Goal: Task Accomplishment & Management: Use online tool/utility

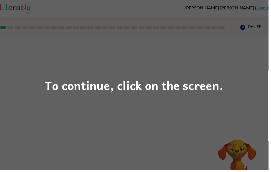
click at [200, 113] on div "To continue, click on the screen." at bounding box center [135, 86] width 271 height 172
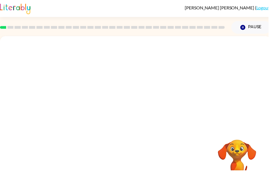
click at [208, 97] on div at bounding box center [136, 82] width 273 height 93
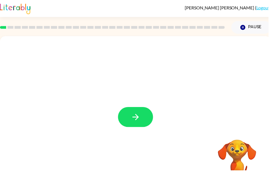
click at [137, 121] on icon "button" at bounding box center [136, 118] width 6 height 6
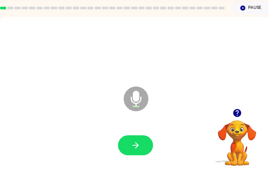
scroll to position [21, 0]
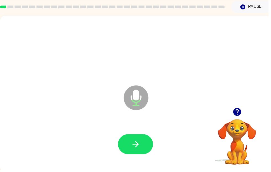
click at [141, 143] on icon "button" at bounding box center [137, 146] width 10 height 10
click at [136, 140] on button "button" at bounding box center [136, 145] width 35 height 20
click at [145, 142] on button "button" at bounding box center [136, 145] width 35 height 20
click at [141, 148] on icon "button" at bounding box center [137, 146] width 10 height 10
click at [141, 144] on icon "button" at bounding box center [137, 146] width 10 height 10
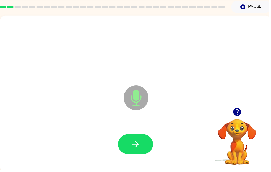
click at [142, 147] on button "button" at bounding box center [136, 145] width 35 height 20
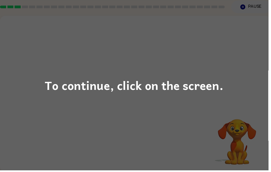
click at [203, 114] on div "To continue, click on the screen." at bounding box center [135, 86] width 271 height 172
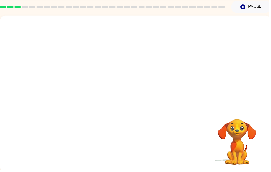
click at [200, 96] on div at bounding box center [136, 95] width 273 height 158
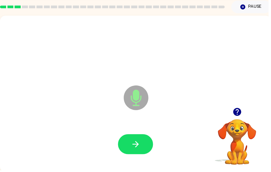
click at [133, 133] on div at bounding box center [137, 145] width 262 height 45
click at [147, 142] on button "button" at bounding box center [136, 145] width 35 height 20
click at [142, 140] on button "button" at bounding box center [136, 145] width 35 height 20
click at [145, 142] on button "button" at bounding box center [136, 145] width 35 height 20
click at [145, 143] on button "button" at bounding box center [136, 145] width 35 height 20
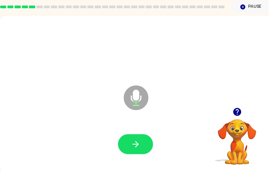
click at [141, 146] on icon "button" at bounding box center [137, 146] width 10 height 10
click at [142, 147] on button "button" at bounding box center [136, 145] width 35 height 20
click at [135, 151] on button "button" at bounding box center [136, 145] width 35 height 20
click at [188, 171] on div "Microphone The Microphone is here when it is your turn to talk" at bounding box center [136, 95] width 273 height 158
click at [131, 147] on button "button" at bounding box center [136, 145] width 35 height 20
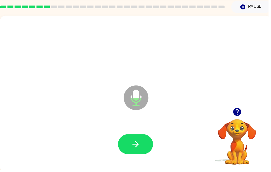
click at [140, 142] on icon "button" at bounding box center [137, 146] width 10 height 10
click at [138, 152] on button "button" at bounding box center [136, 145] width 35 height 20
click at [129, 161] on div at bounding box center [137, 145] width 262 height 45
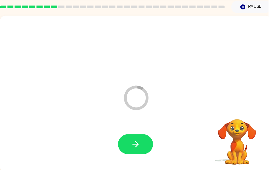
click at [139, 145] on icon "button" at bounding box center [136, 145] width 6 height 6
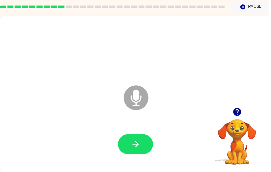
scroll to position [0, 0]
click at [140, 147] on icon "button" at bounding box center [137, 146] width 10 height 10
click at [139, 145] on icon "button" at bounding box center [136, 145] width 6 height 6
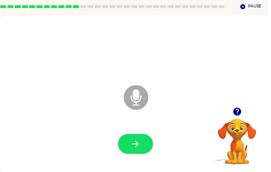
scroll to position [21, 0]
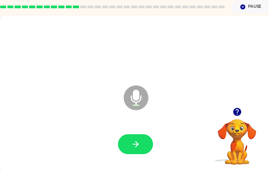
click at [145, 146] on button "button" at bounding box center [136, 145] width 35 height 20
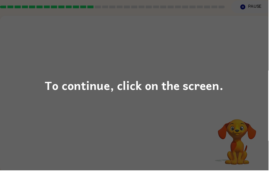
click at [151, 95] on div "To continue, click on the screen." at bounding box center [135, 85] width 180 height 19
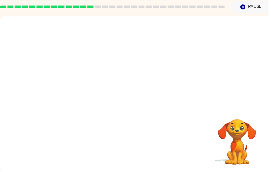
click at [174, 88] on div at bounding box center [136, 62] width 273 height 93
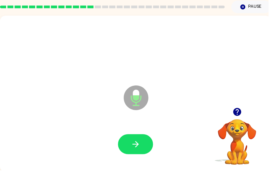
click at [130, 152] on button "button" at bounding box center [136, 145] width 35 height 20
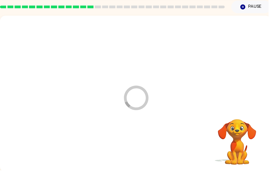
click at [129, 147] on div at bounding box center [137, 145] width 262 height 45
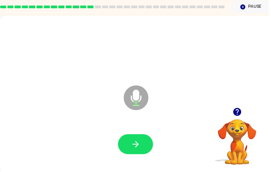
click at [146, 146] on button "button" at bounding box center [136, 145] width 35 height 20
click at [131, 142] on button "button" at bounding box center [136, 145] width 35 height 20
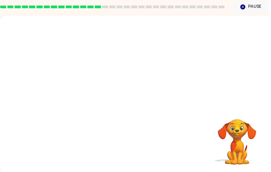
click at [216, 84] on div at bounding box center [124, 85] width 236 height 20
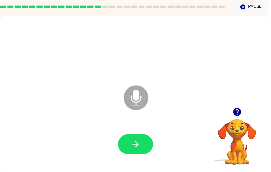
click at [134, 145] on icon "button" at bounding box center [136, 145] width 6 height 6
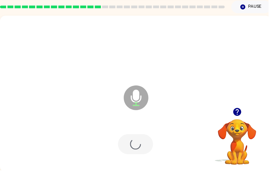
click at [136, 144] on div at bounding box center [137, 145] width 262 height 45
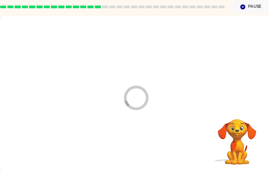
click at [136, 144] on div at bounding box center [137, 145] width 262 height 45
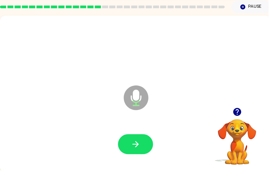
click at [140, 146] on icon "button" at bounding box center [137, 146] width 10 height 10
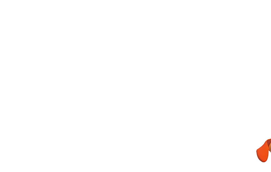
scroll to position [4, 0]
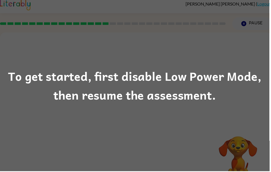
click at [160, 85] on div "To get started, first disable Low Power Mode, then resume the assessment." at bounding box center [135, 86] width 271 height 38
click at [197, 83] on div "To get started, first disable Low Power Mode, then resume the assessment." at bounding box center [135, 86] width 271 height 38
click at [192, 110] on div "To get started, first disable Low Power Mode, then resume the assessment." at bounding box center [135, 86] width 271 height 172
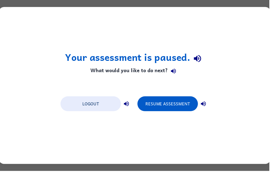
scroll to position [0, 0]
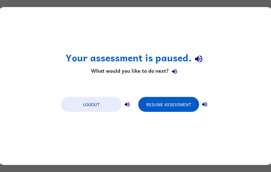
click at [169, 107] on button "Resume Assessment" at bounding box center [168, 104] width 61 height 15
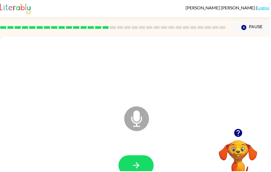
click at [150, 162] on button "button" at bounding box center [136, 166] width 35 height 20
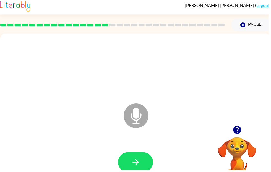
scroll to position [3, 0]
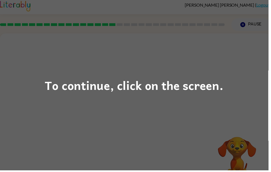
click at [203, 95] on div "To continue, click on the screen." at bounding box center [135, 85] width 180 height 19
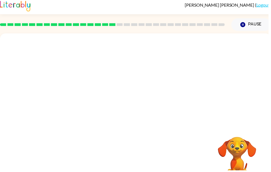
click at [202, 84] on div at bounding box center [137, 67] width 262 height 45
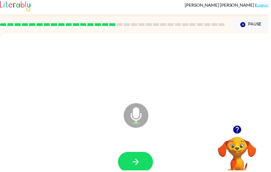
click at [136, 163] on icon "button" at bounding box center [137, 163] width 10 height 10
click at [142, 161] on button "button" at bounding box center [136, 163] width 35 height 20
click at [139, 160] on icon "button" at bounding box center [137, 163] width 10 height 10
click at [138, 164] on icon "button" at bounding box center [137, 163] width 10 height 10
click at [139, 169] on button "button" at bounding box center [136, 163] width 35 height 20
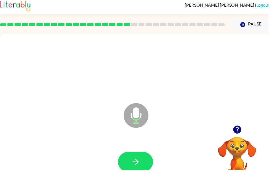
click at [138, 163] on icon "button" at bounding box center [136, 163] width 6 height 6
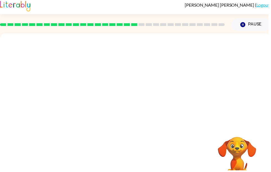
click at [270, 66] on div at bounding box center [136, 80] width 273 height 93
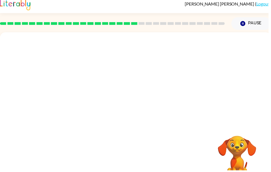
scroll to position [4, 0]
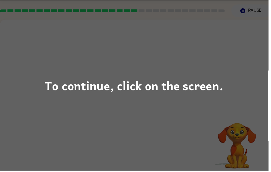
click at [208, 91] on div "To continue, click on the screen." at bounding box center [135, 85] width 180 height 19
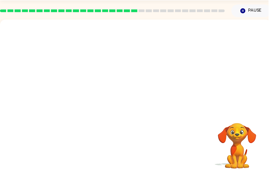
click at [175, 94] on div at bounding box center [136, 66] width 273 height 93
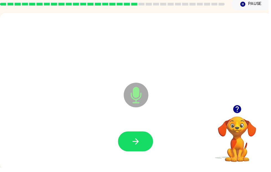
scroll to position [21, 0]
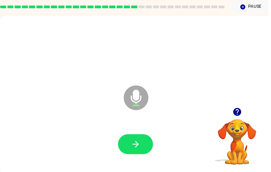
click at [137, 163] on div at bounding box center [137, 145] width 262 height 45
click at [143, 151] on button "button" at bounding box center [136, 145] width 35 height 20
click at [142, 140] on button "button" at bounding box center [136, 145] width 35 height 20
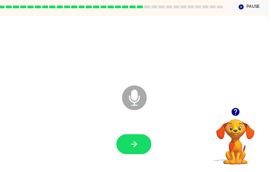
scroll to position [0, 1]
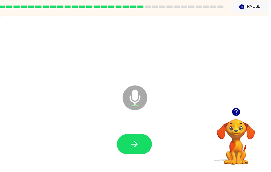
click at [134, 136] on button "button" at bounding box center [135, 145] width 35 height 20
click at [138, 145] on icon "button" at bounding box center [136, 146] width 10 height 10
click at [131, 146] on icon "button" at bounding box center [136, 146] width 10 height 10
click at [139, 145] on icon "button" at bounding box center [136, 146] width 10 height 10
click at [140, 142] on icon "button" at bounding box center [136, 146] width 10 height 10
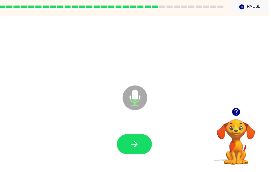
click at [136, 152] on button "button" at bounding box center [135, 145] width 35 height 20
click at [156, 145] on div at bounding box center [135, 145] width 262 height 45
click at [137, 148] on icon "button" at bounding box center [136, 146] width 10 height 10
click at [133, 150] on icon "button" at bounding box center [136, 146] width 10 height 10
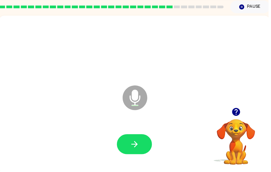
click at [132, 148] on icon "button" at bounding box center [136, 146] width 10 height 10
click at [138, 143] on icon "button" at bounding box center [136, 146] width 10 height 10
click at [146, 142] on button "button" at bounding box center [135, 145] width 35 height 20
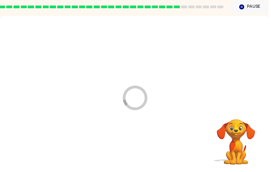
click at [142, 149] on div at bounding box center [135, 145] width 262 height 45
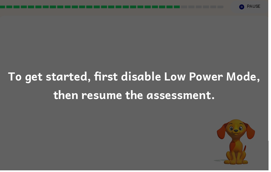
click at [233, 76] on div "To get started, first disable Low Power Mode, then resume the assessment." at bounding box center [135, 86] width 271 height 38
click at [205, 95] on div "To get started, first disable Low Power Mode, then resume the assessment." at bounding box center [135, 86] width 271 height 38
click at [92, 86] on div "To get started, first disable Low Power Mode, then resume the assessment." at bounding box center [135, 86] width 271 height 38
click at [93, 82] on div "To get started, first disable Low Power Mode, then resume the assessment." at bounding box center [135, 86] width 271 height 38
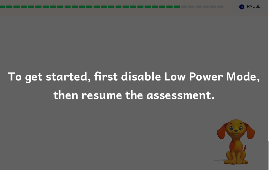
click at [117, 85] on div "To get started, first disable Low Power Mode, then resume the assessment." at bounding box center [135, 86] width 271 height 38
click at [133, 79] on div "To get started, first disable Low Power Mode, then resume the assessment." at bounding box center [135, 86] width 271 height 38
click at [154, 78] on div "To get started, first disable Low Power Mode, then resume the assessment." at bounding box center [135, 86] width 271 height 38
click at [154, 77] on div "To get started, first disable Low Power Mode, then resume the assessment." at bounding box center [135, 86] width 271 height 38
click at [147, 86] on div "To get started, first disable Low Power Mode, then resume the assessment." at bounding box center [135, 86] width 271 height 38
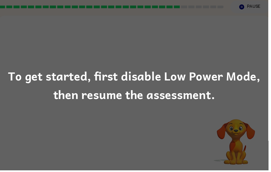
click at [147, 86] on div "To get started, first disable Low Power Mode, then resume the assessment." at bounding box center [135, 86] width 271 height 38
click at [155, 77] on div "To get started, first disable Low Power Mode, then resume the assessment." at bounding box center [135, 86] width 271 height 38
click at [241, 75] on div "To get started, first disable Low Power Mode, then resume the assessment." at bounding box center [135, 86] width 271 height 38
click at [232, 88] on div "To get started, first disable Low Power Mode, then resume the assessment." at bounding box center [135, 86] width 271 height 38
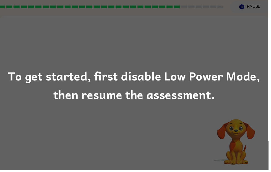
click at [137, 73] on div "To get started, first disable Low Power Mode, then resume the assessment." at bounding box center [135, 86] width 271 height 38
click at [130, 86] on div "To get started, first disable Low Power Mode, then resume the assessment." at bounding box center [135, 86] width 271 height 38
click at [133, 83] on div "To get started, first disable Low Power Mode, then resume the assessment." at bounding box center [135, 86] width 271 height 38
click at [123, 97] on div "To get started, first disable Low Power Mode, then resume the assessment." at bounding box center [135, 86] width 271 height 38
click at [112, 104] on div "To get started, first disable Low Power Mode, then resume the assessment." at bounding box center [135, 86] width 271 height 38
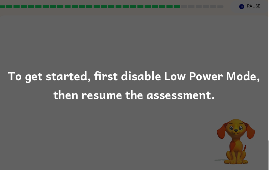
scroll to position [21, 0]
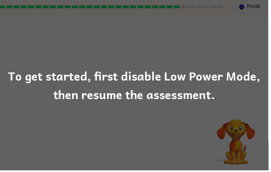
click at [11, 75] on div "To get started, first disable Low Power Mode, then resume the assessment." at bounding box center [135, 86] width 271 height 38
click at [139, 94] on div "To get started, first disable Low Power Mode, then resume the assessment." at bounding box center [135, 86] width 271 height 38
click at [176, 100] on div "To get started, first disable Low Power Mode, then resume the assessment." at bounding box center [135, 86] width 271 height 38
click at [204, 89] on div "To get started, first disable Low Power Mode, then resume the assessment." at bounding box center [135, 86] width 271 height 38
click at [245, 86] on div "To get started, first disable Low Power Mode, then resume the assessment." at bounding box center [135, 86] width 271 height 38
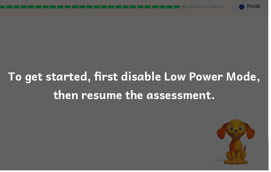
click at [76, 109] on div "To get started, first disable Low Power Mode, then resume the assessment." at bounding box center [135, 86] width 271 height 172
click at [107, 109] on div "To get started, first disable Low Power Mode, then resume the assessment." at bounding box center [135, 86] width 271 height 172
click at [120, 111] on div "To get started, first disable Low Power Mode, then resume the assessment." at bounding box center [135, 86] width 271 height 172
click at [180, 49] on div "To get started, first disable Low Power Mode, then resume the assessment." at bounding box center [135, 86] width 271 height 172
click at [184, 46] on div "To get started, first disable Low Power Mode, then resume the assessment." at bounding box center [135, 86] width 271 height 172
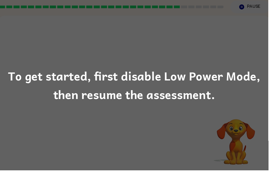
click at [217, 18] on div "To get started, first disable Low Power Mode, then resume the assessment." at bounding box center [135, 86] width 271 height 172
click at [239, 7] on div "To get started, first disable Low Power Mode, then resume the assessment." at bounding box center [135, 86] width 271 height 172
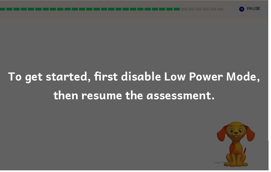
scroll to position [17, 0]
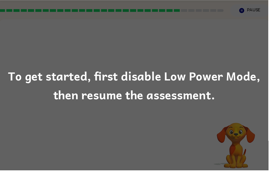
click at [138, 87] on div "To get started, first disable Low Power Mode, then resume the assessment." at bounding box center [135, 86] width 271 height 38
click at [139, 97] on div "To get started, first disable Low Power Mode, then resume the assessment." at bounding box center [135, 86] width 271 height 38
click at [137, 99] on div "To get started, first disable Low Power Mode, then resume the assessment." at bounding box center [135, 86] width 271 height 38
click at [140, 90] on div "To get started, first disable Low Power Mode, then resume the assessment." at bounding box center [135, 86] width 271 height 38
click at [136, 92] on div "To get started, first disable Low Power Mode, then resume the assessment." at bounding box center [135, 86] width 271 height 38
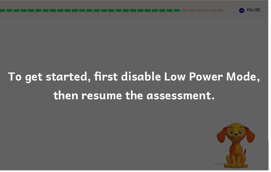
click at [135, 91] on div "To get started, first disable Low Power Mode, then resume the assessment." at bounding box center [135, 86] width 271 height 38
click at [161, 75] on div "To get started, first disable Low Power Mode, then resume the assessment." at bounding box center [135, 86] width 271 height 38
click at [184, 73] on div "To get started, first disable Low Power Mode, then resume the assessment." at bounding box center [135, 86] width 271 height 38
click at [237, 89] on div "To get started, first disable Low Power Mode, then resume the assessment." at bounding box center [135, 86] width 271 height 38
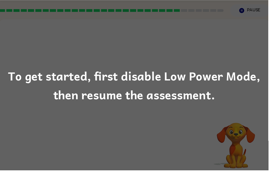
click at [270, 69] on div "To get started, first disable Low Power Mode, then resume the assessment." at bounding box center [135, 86] width 271 height 38
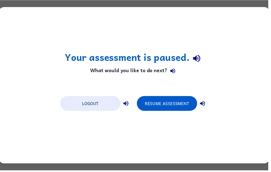
scroll to position [0, 0]
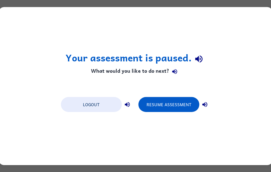
click at [170, 99] on button "Resume Assessment" at bounding box center [168, 104] width 61 height 15
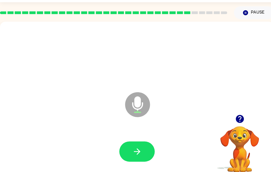
scroll to position [16, 0]
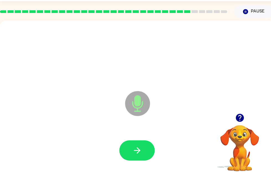
click at [139, 155] on icon "button" at bounding box center [137, 150] width 10 height 10
